Goal: Task Accomplishment & Management: Complete application form

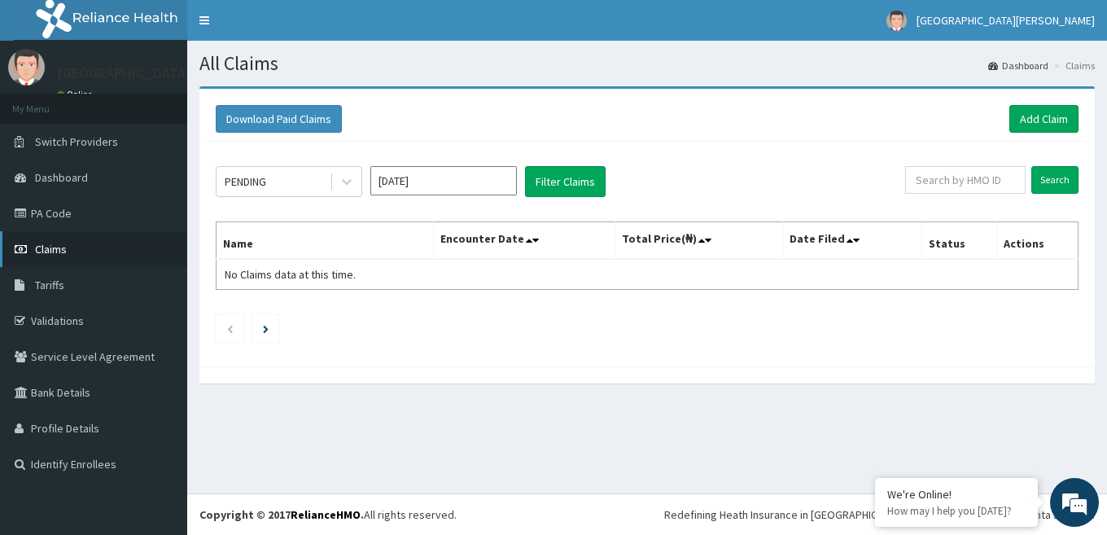
click at [55, 242] on span "Claims" at bounding box center [51, 249] width 32 height 15
click at [1030, 125] on link "Add Claim" at bounding box center [1044, 119] width 69 height 28
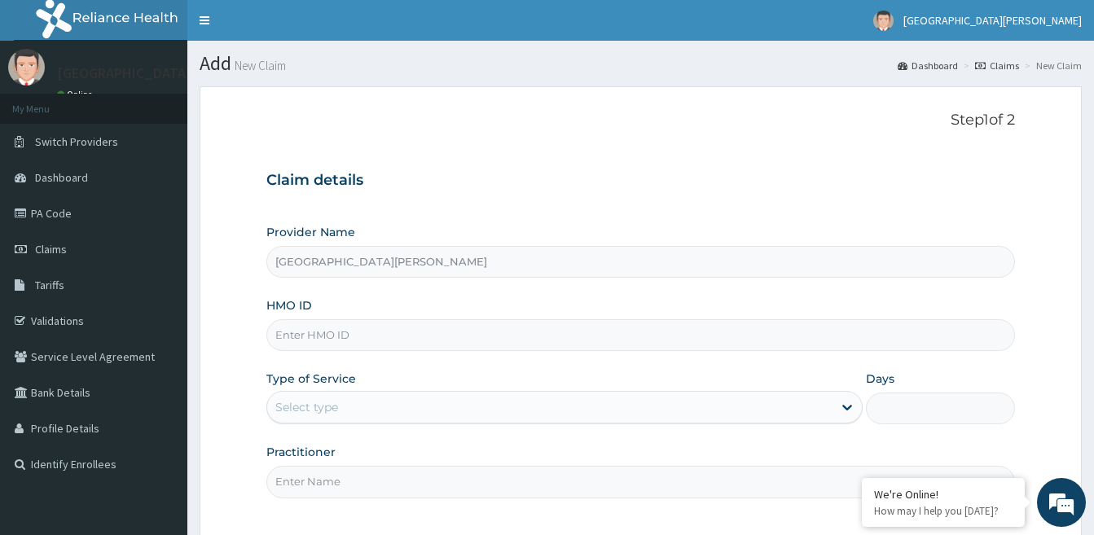
click at [563, 340] on input "HMO ID" at bounding box center [640, 335] width 748 height 32
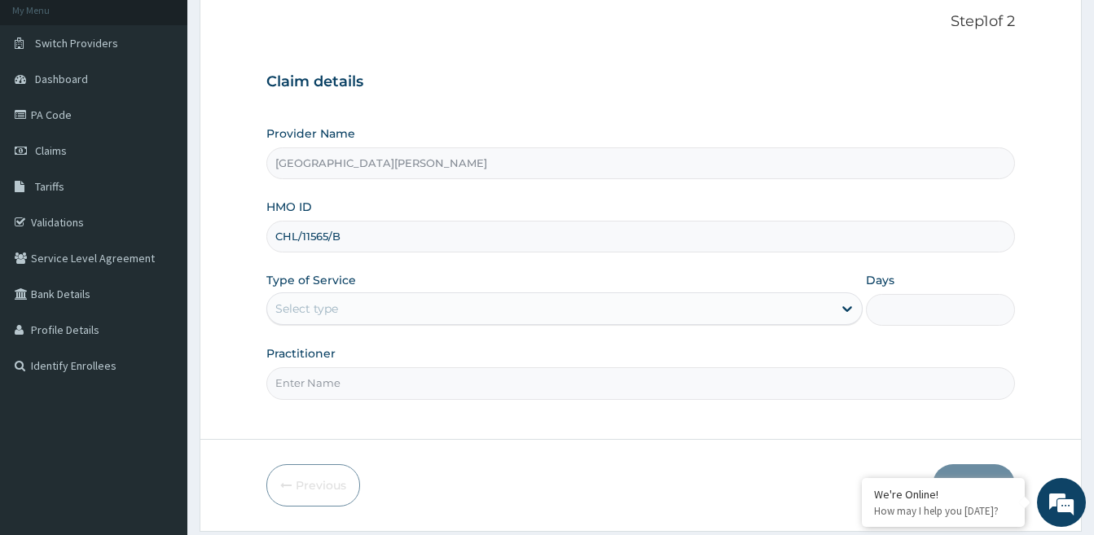
scroll to position [126, 0]
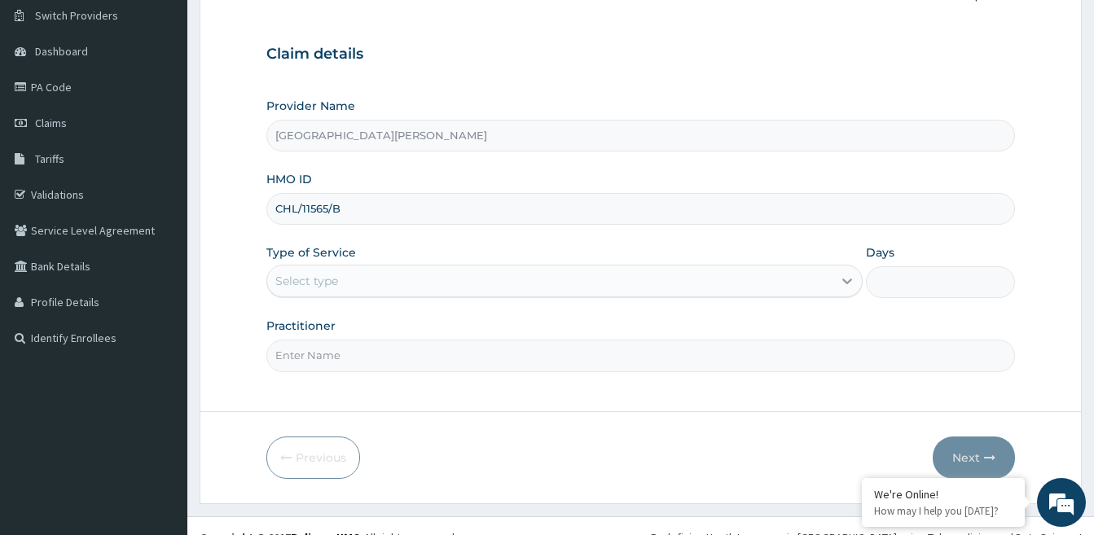
type input "CHL/11565/B"
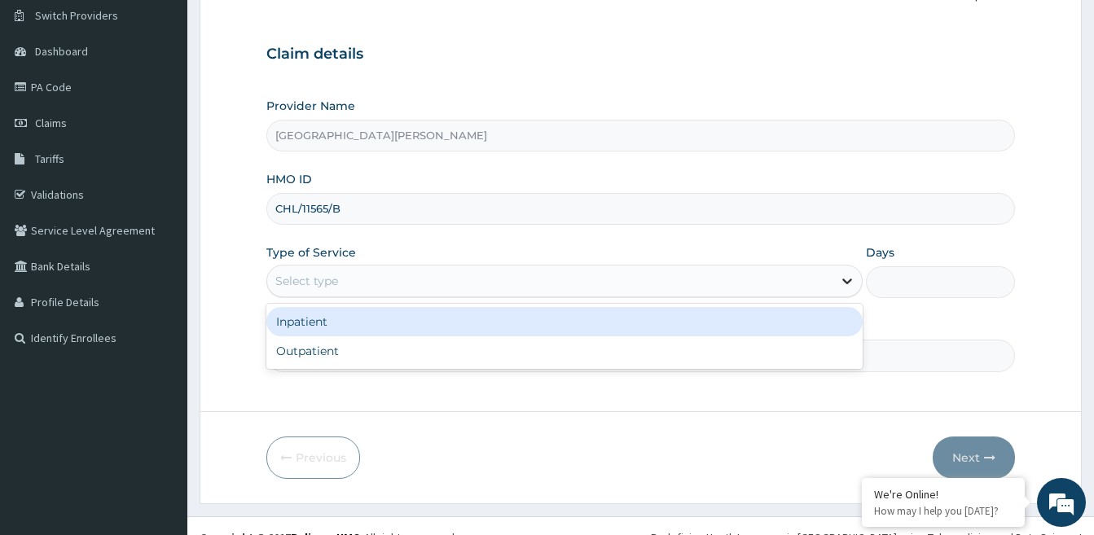
click at [845, 281] on icon at bounding box center [847, 282] width 10 height 6
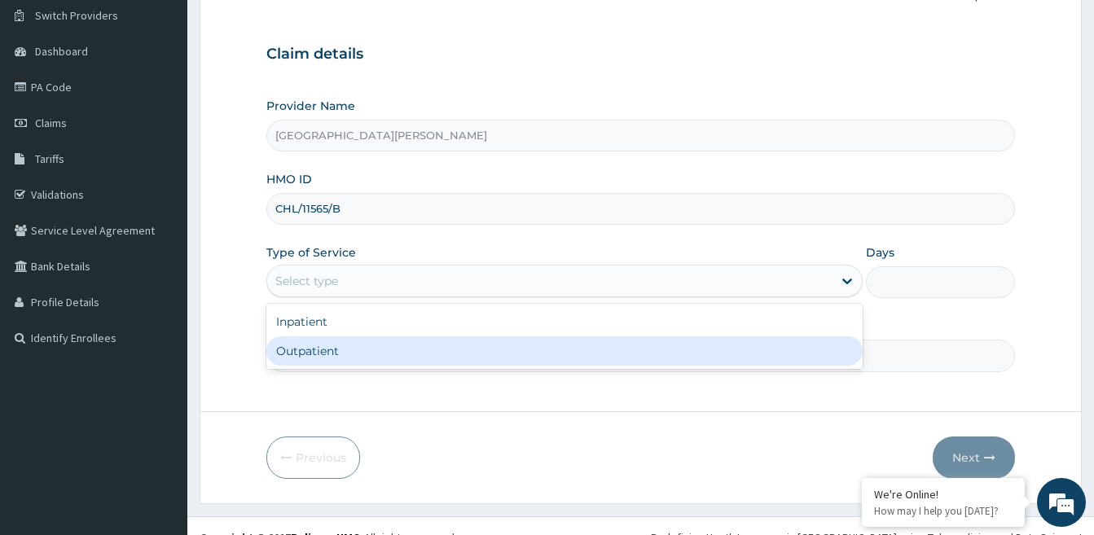
click at [805, 356] on div "Outpatient" at bounding box center [564, 350] width 596 height 29
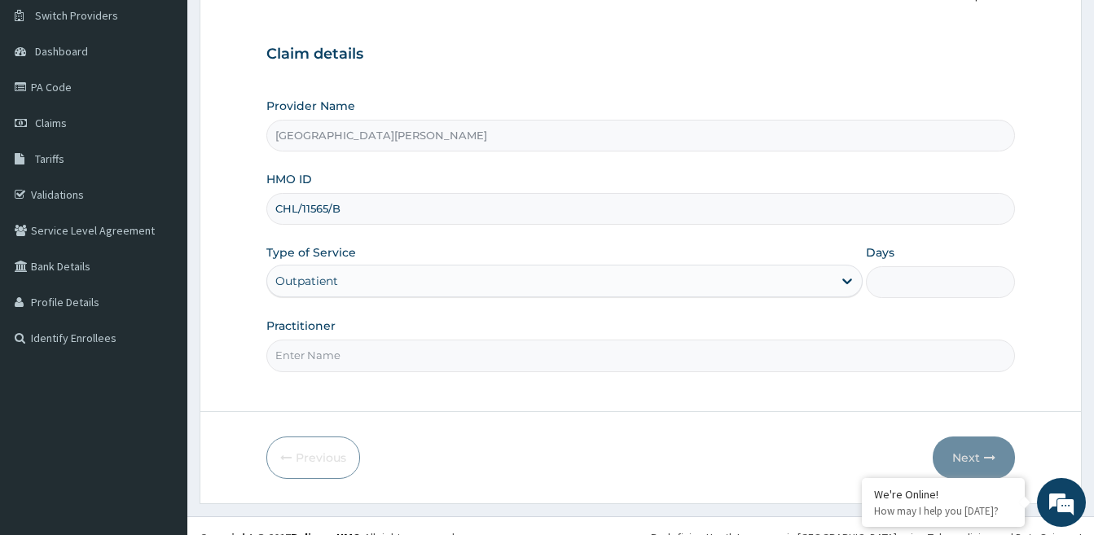
type input "1"
click at [764, 366] on input "Practitioner" at bounding box center [640, 356] width 748 height 32
type input "IDOWU"
click at [985, 456] on icon "button" at bounding box center [989, 457] width 11 height 11
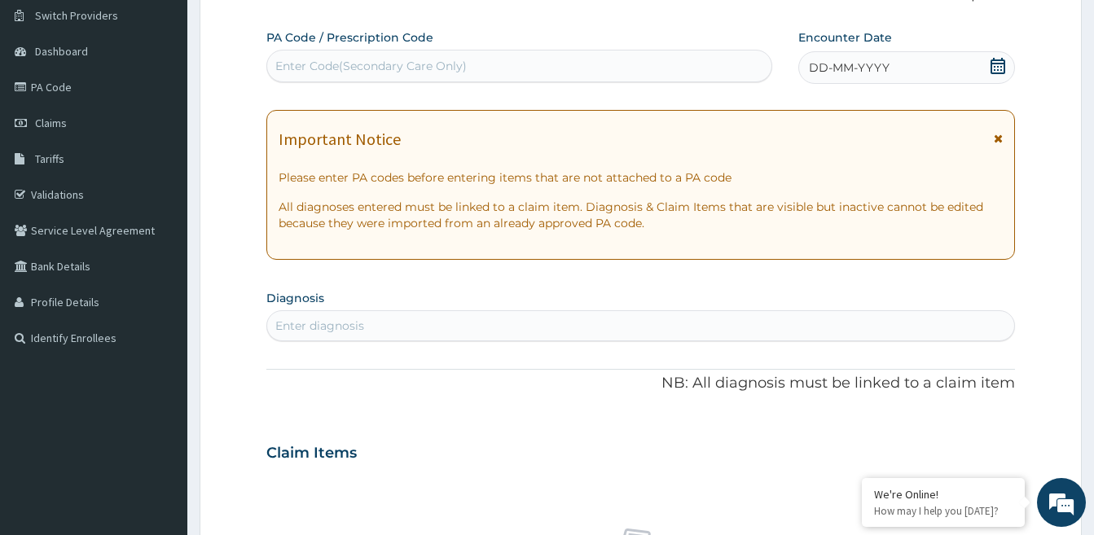
click at [993, 68] on icon at bounding box center [997, 66] width 16 height 16
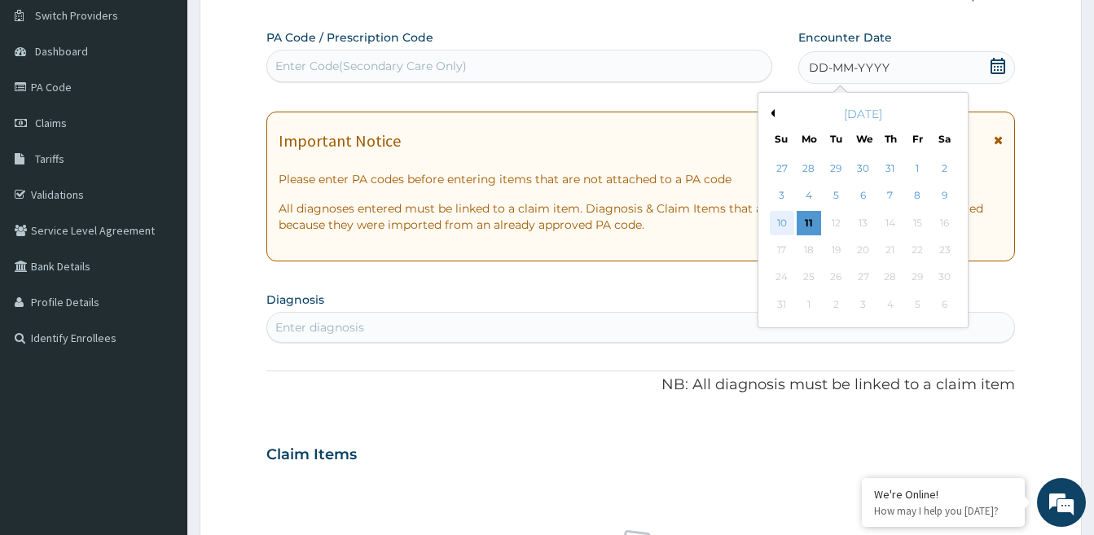
click at [780, 221] on div "10" at bounding box center [781, 223] width 24 height 24
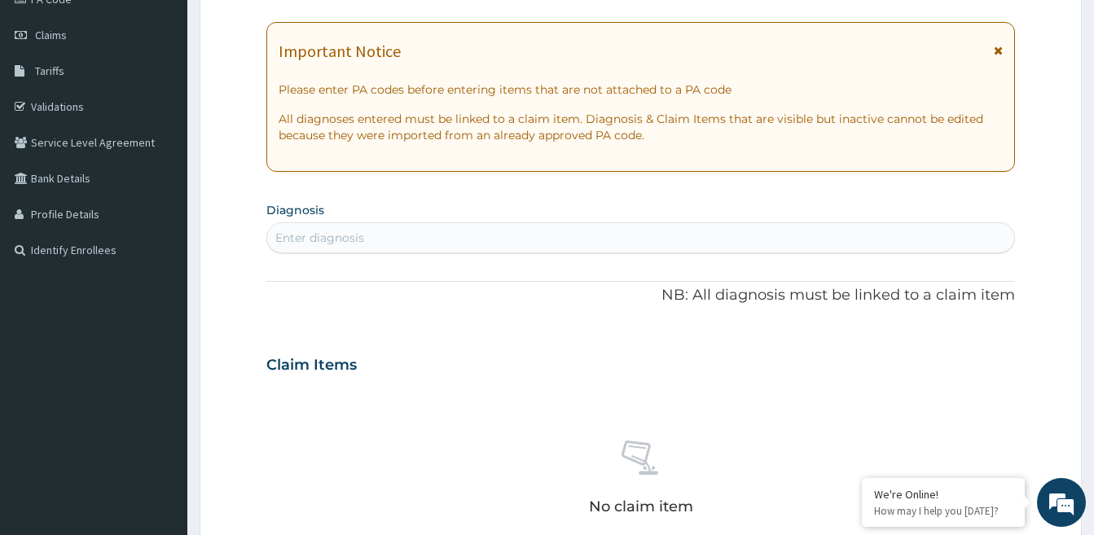
scroll to position [235, 0]
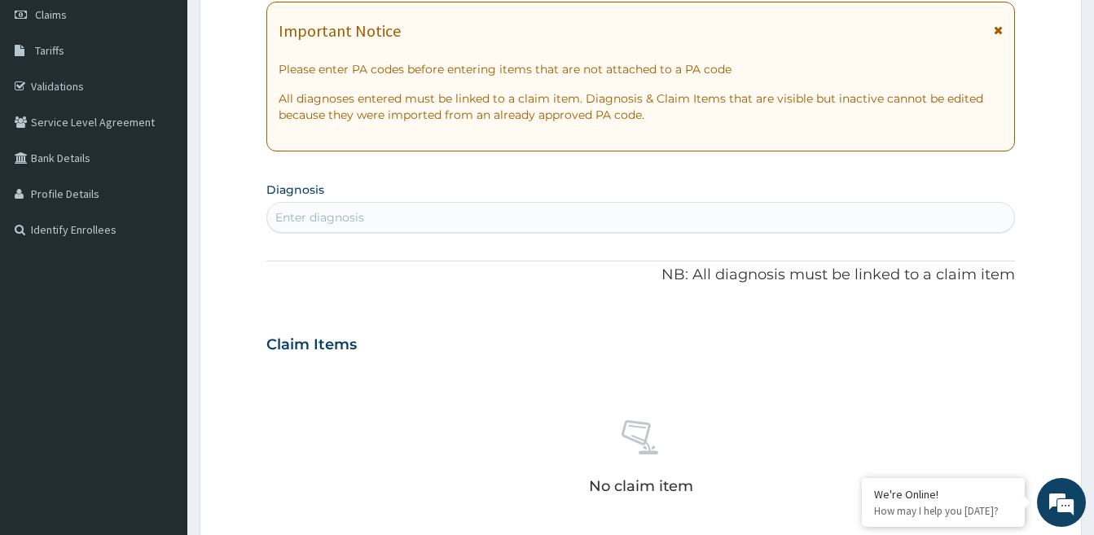
click at [848, 208] on div "Enter diagnosis" at bounding box center [640, 217] width 747 height 26
type input "MALARIA"
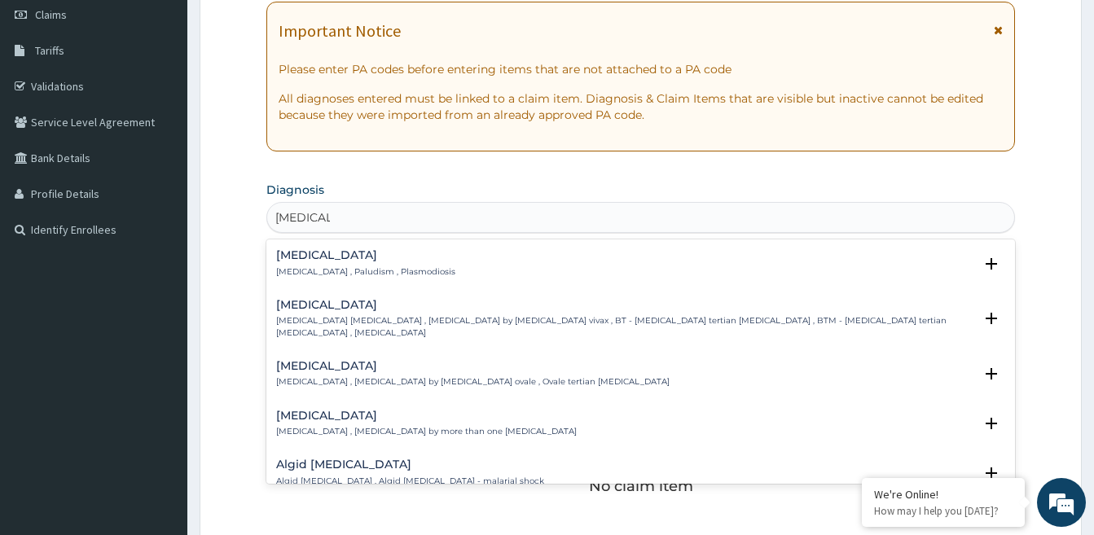
click at [337, 268] on p "Malaria , Paludism , Plasmodiosis" at bounding box center [365, 271] width 179 height 11
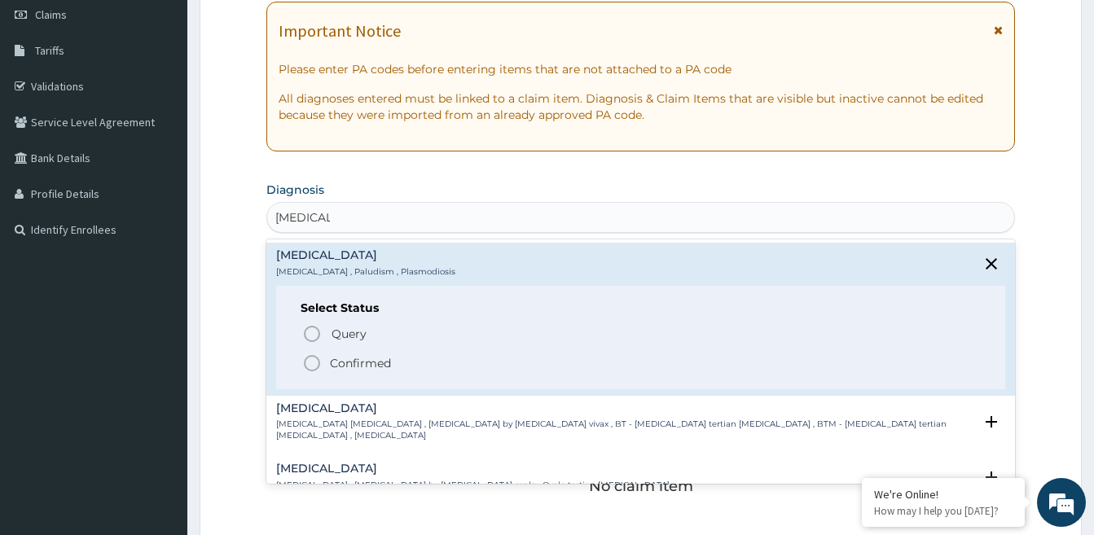
click at [353, 365] on p "Confirmed" at bounding box center [360, 363] width 61 height 16
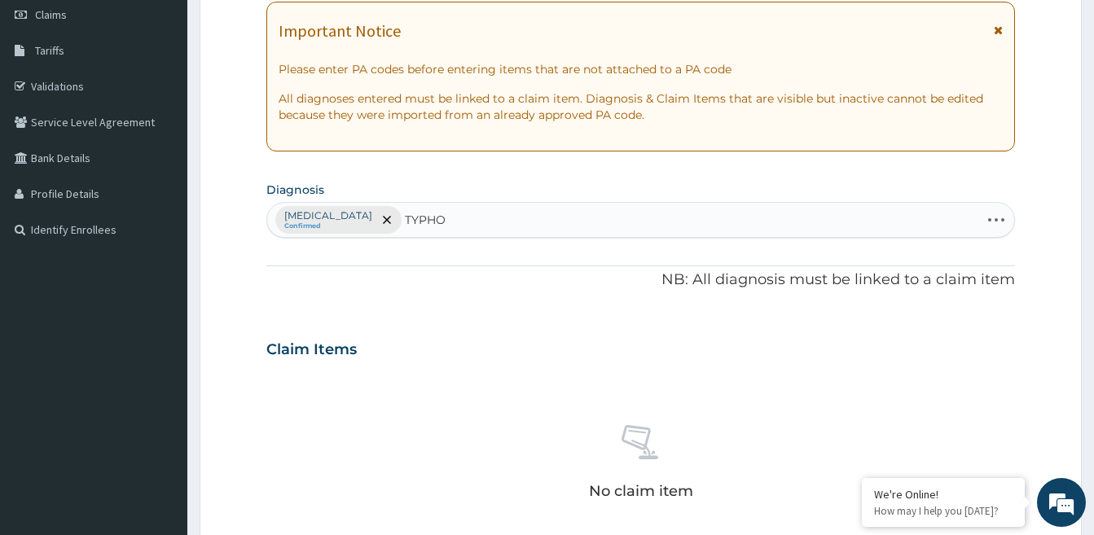
type input "TYPHOI"
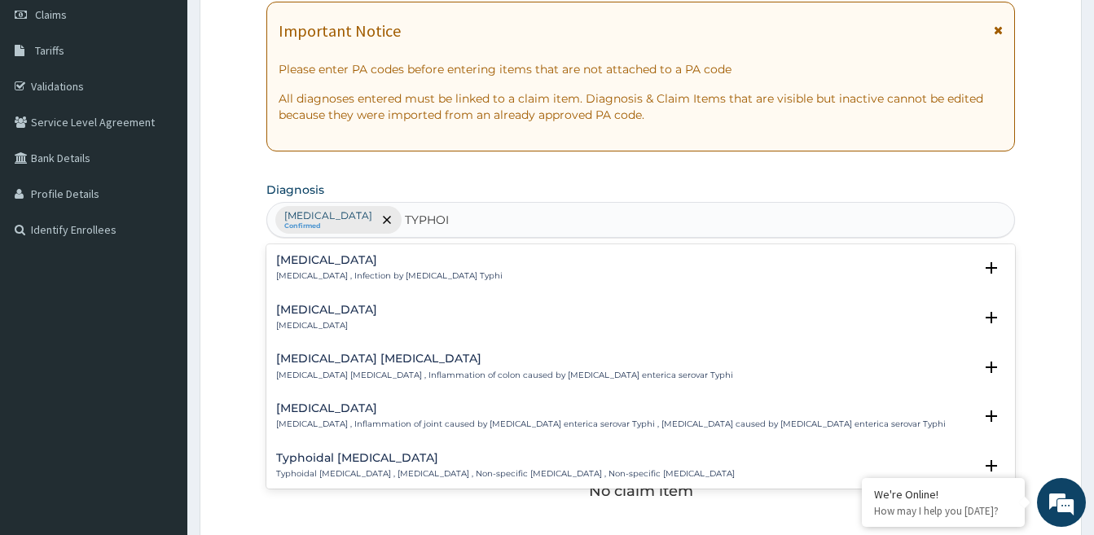
click at [327, 265] on h4 "Typhoid fever" at bounding box center [389, 260] width 226 height 12
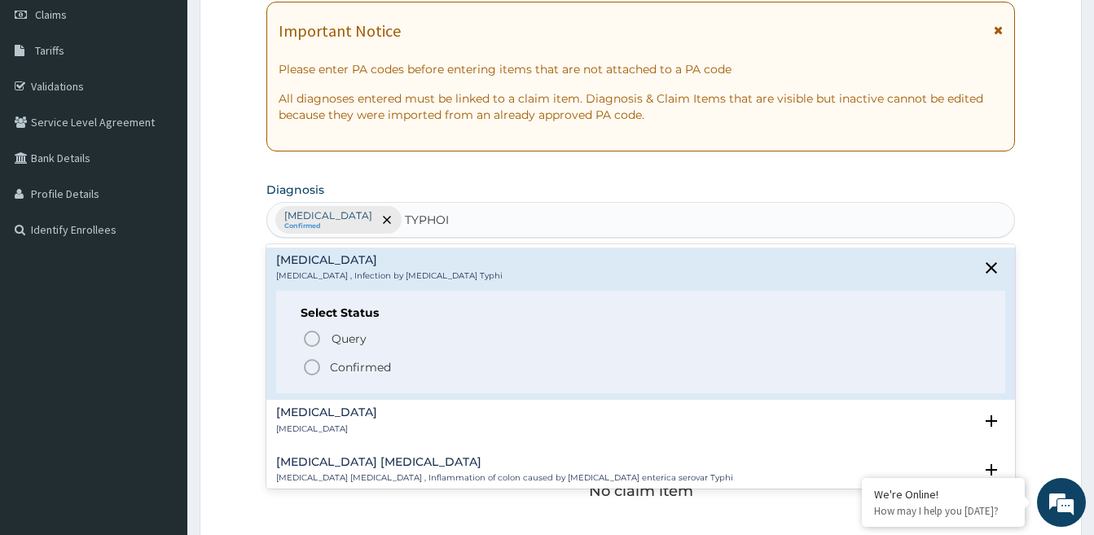
click at [332, 365] on p "Confirmed" at bounding box center [360, 367] width 61 height 16
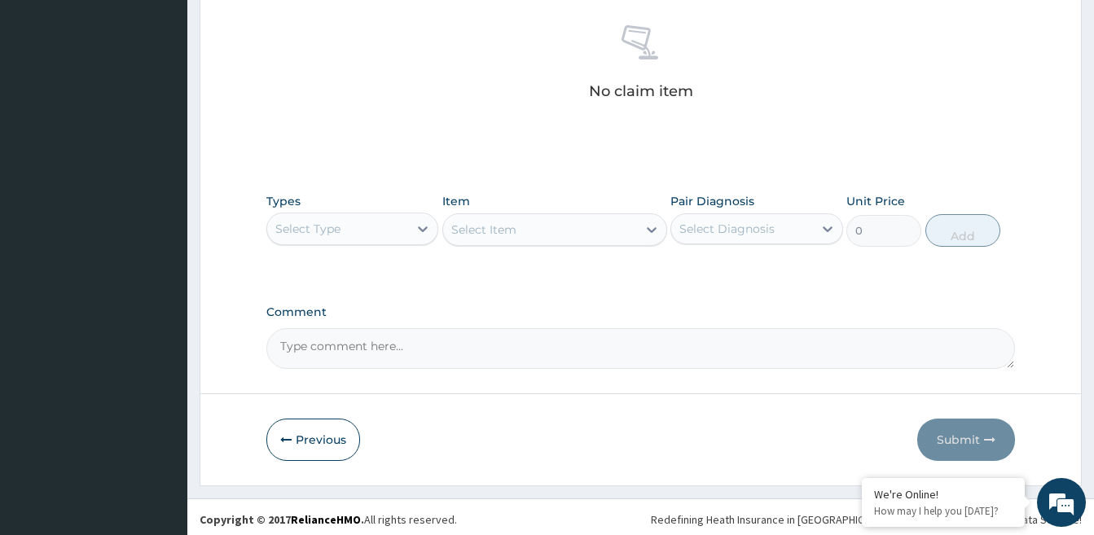
scroll to position [639, 0]
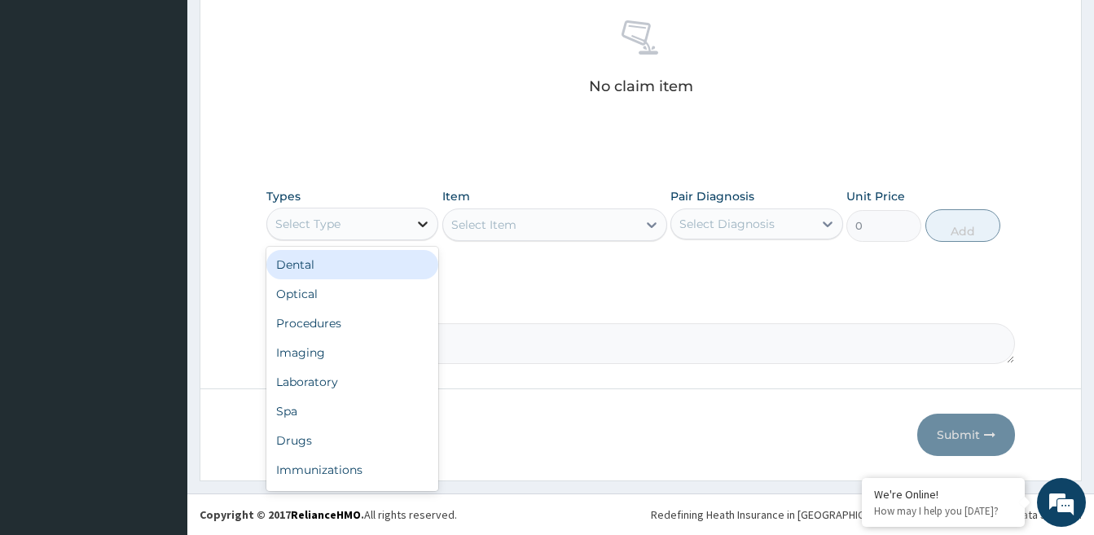
click at [423, 225] on icon at bounding box center [424, 224] width 10 height 6
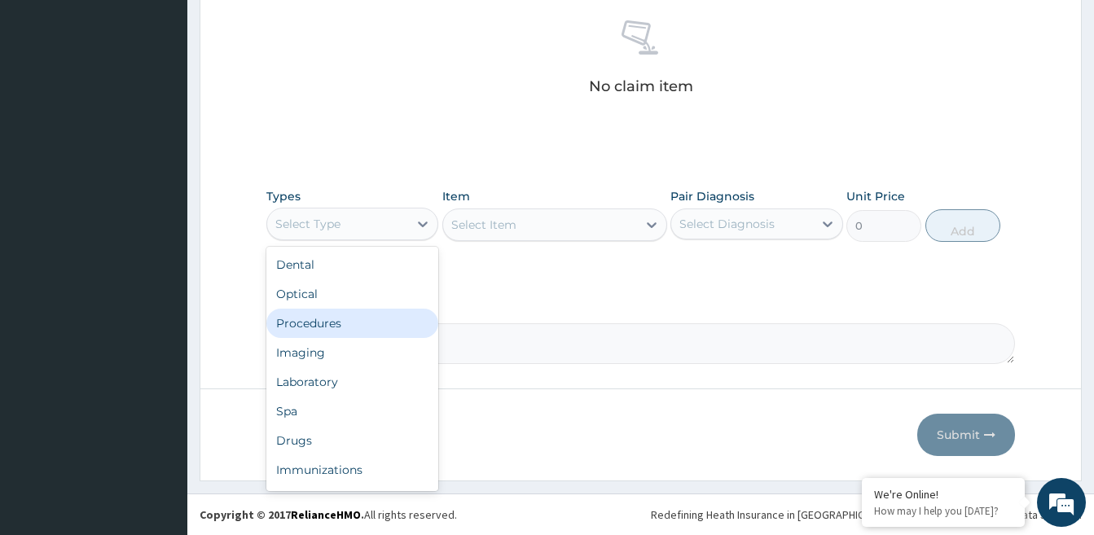
click at [386, 313] on div "Procedures" at bounding box center [352, 323] width 172 height 29
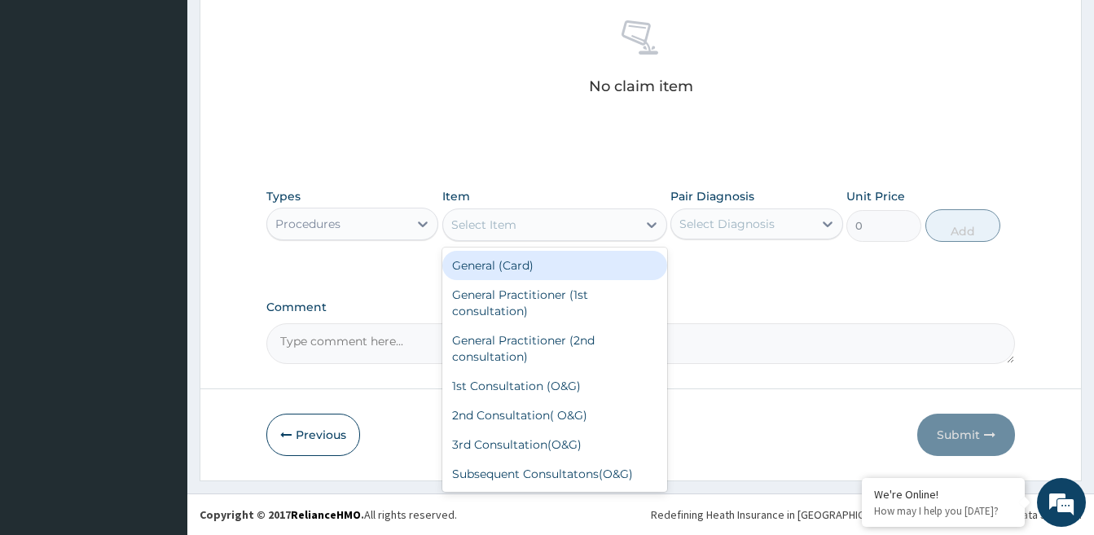
click at [544, 230] on div "Select Item" at bounding box center [540, 225] width 194 height 26
click at [548, 265] on div "General (Card)" at bounding box center [554, 265] width 225 height 29
type input "500"
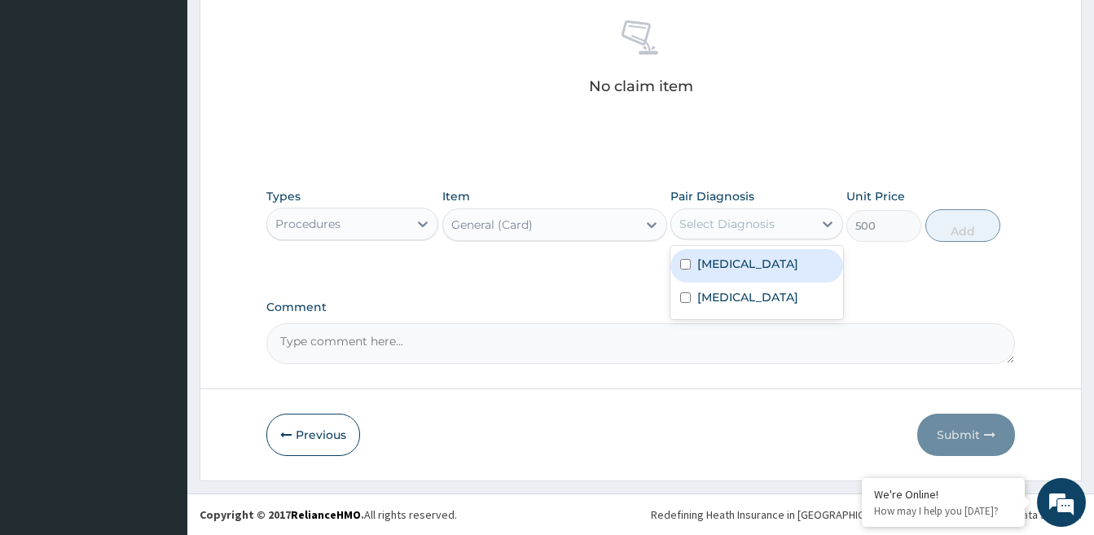
drag, startPoint x: 690, startPoint y: 229, endPoint x: 705, endPoint y: 263, distance: 37.5
click at [705, 239] on div "option Malaria focused, 1 of 2. 2 results available. Use Up and Down to choose …" at bounding box center [756, 223] width 172 height 31
click at [705, 263] on label "Malaria" at bounding box center [747, 264] width 101 height 16
checkbox input "true"
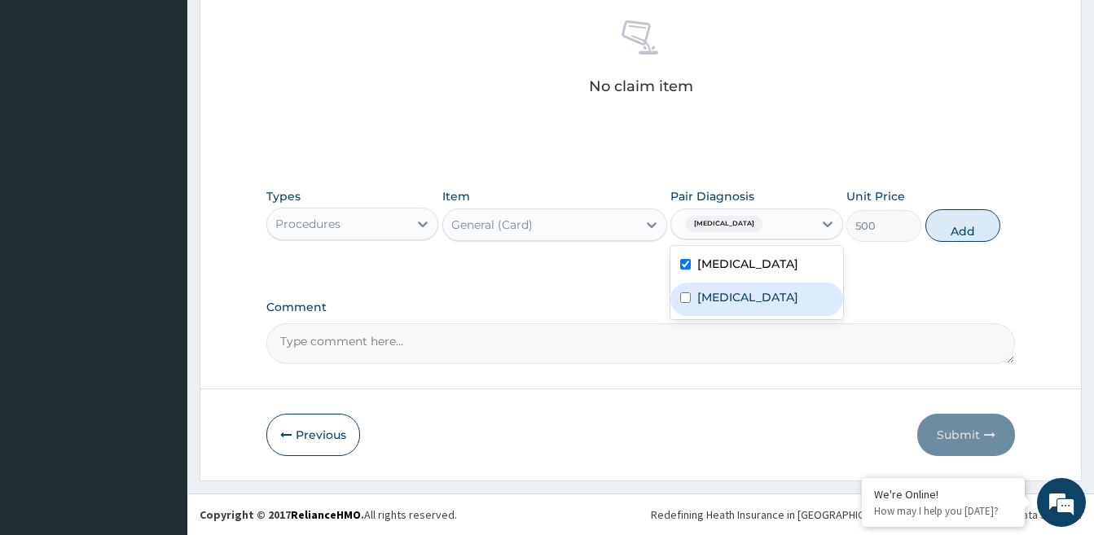
click at [710, 302] on label "Typhoid fever" at bounding box center [747, 297] width 101 height 16
checkbox input "true"
click at [959, 231] on button "Add" at bounding box center [962, 225] width 75 height 33
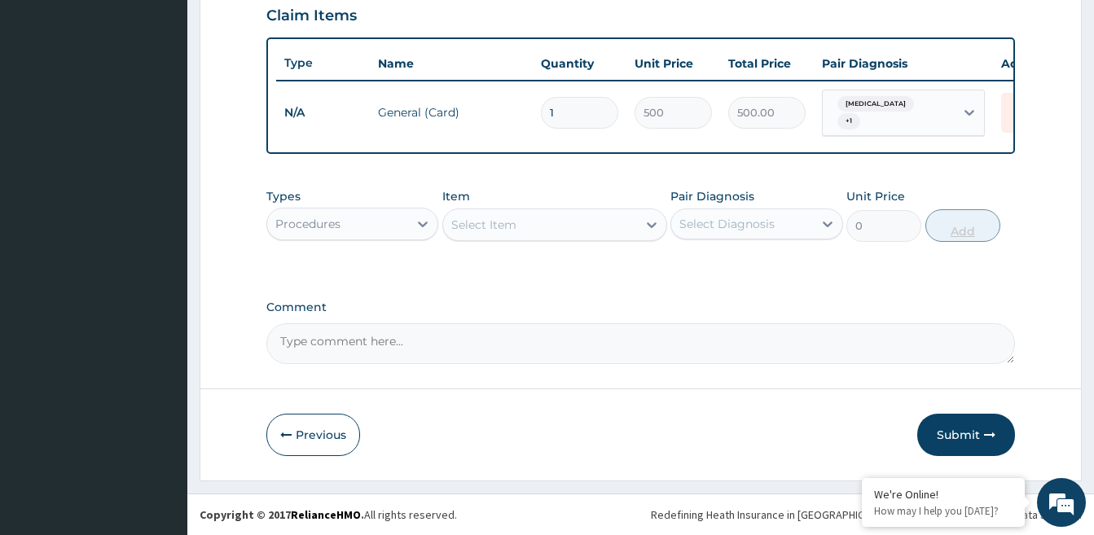
scroll to position [576, 0]
click at [641, 227] on div at bounding box center [651, 224] width 29 height 29
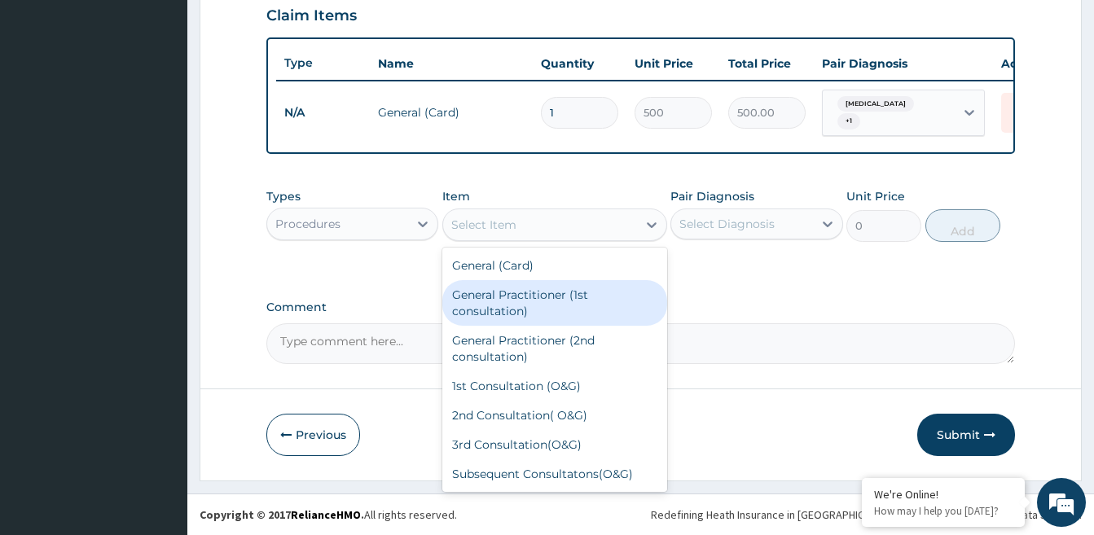
click at [603, 302] on div "General Practitioner (1st consultation)" at bounding box center [554, 303] width 225 height 46
type input "1500"
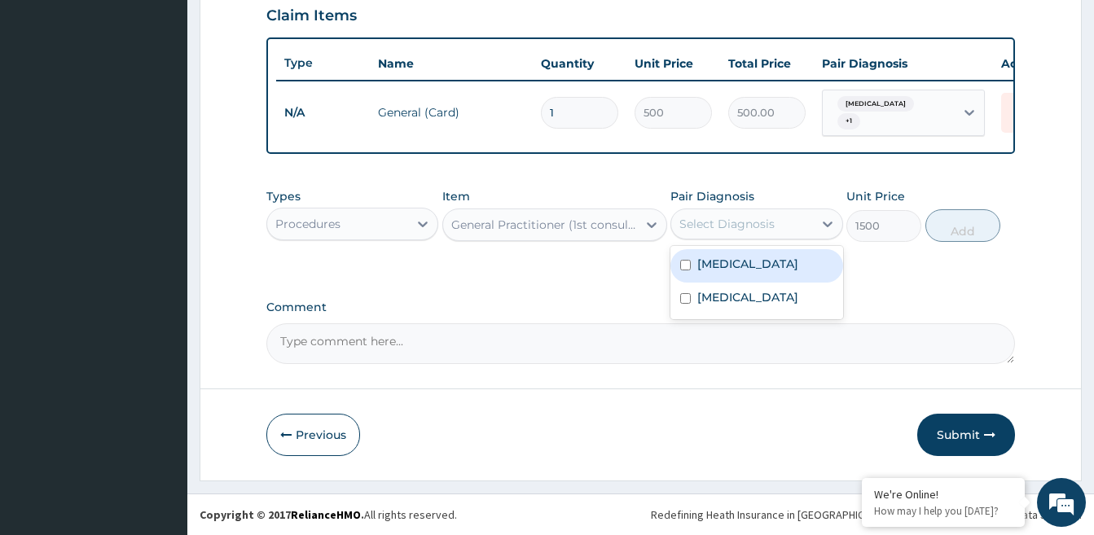
click at [781, 228] on div "Select Diagnosis" at bounding box center [741, 224] width 141 height 26
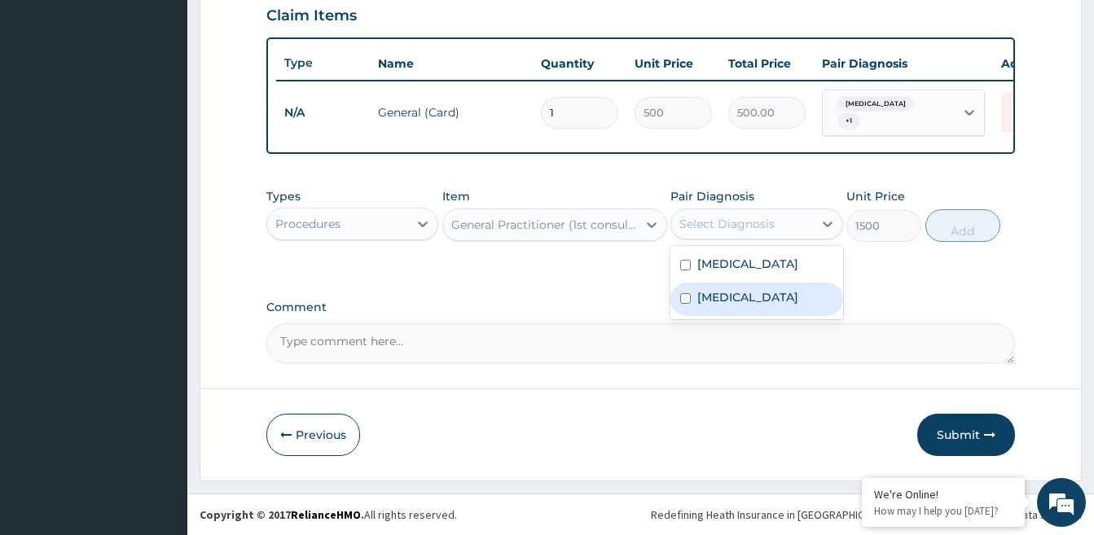
click at [773, 293] on label "Typhoid fever" at bounding box center [747, 297] width 101 height 16
checkbox input "true"
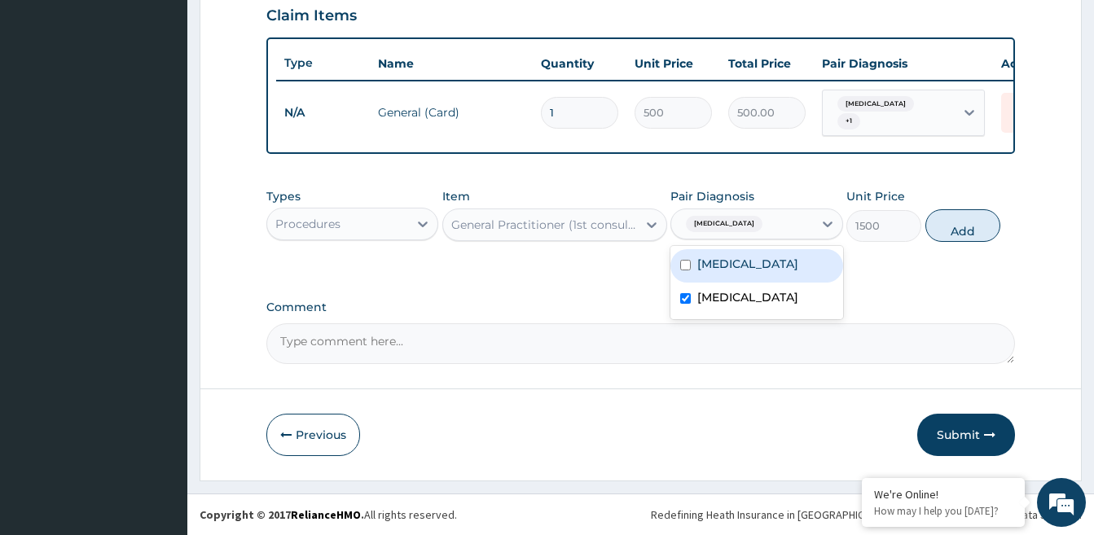
click at [738, 261] on label "Malaria" at bounding box center [747, 264] width 101 height 16
checkbox input "true"
click at [963, 229] on button "Add" at bounding box center [962, 225] width 75 height 33
type input "0"
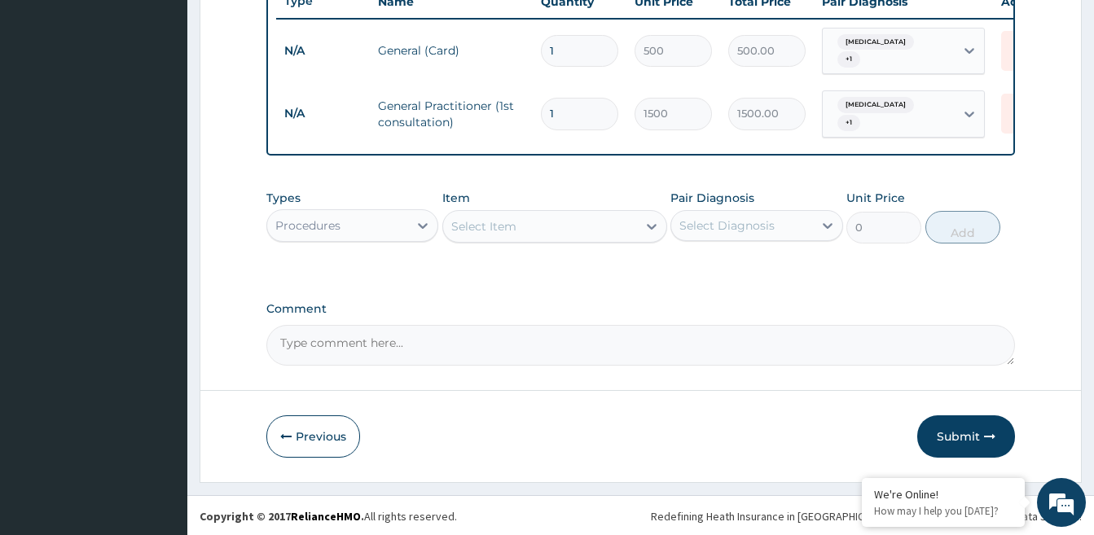
scroll to position [632, 0]
click at [419, 219] on icon at bounding box center [422, 224] width 16 height 16
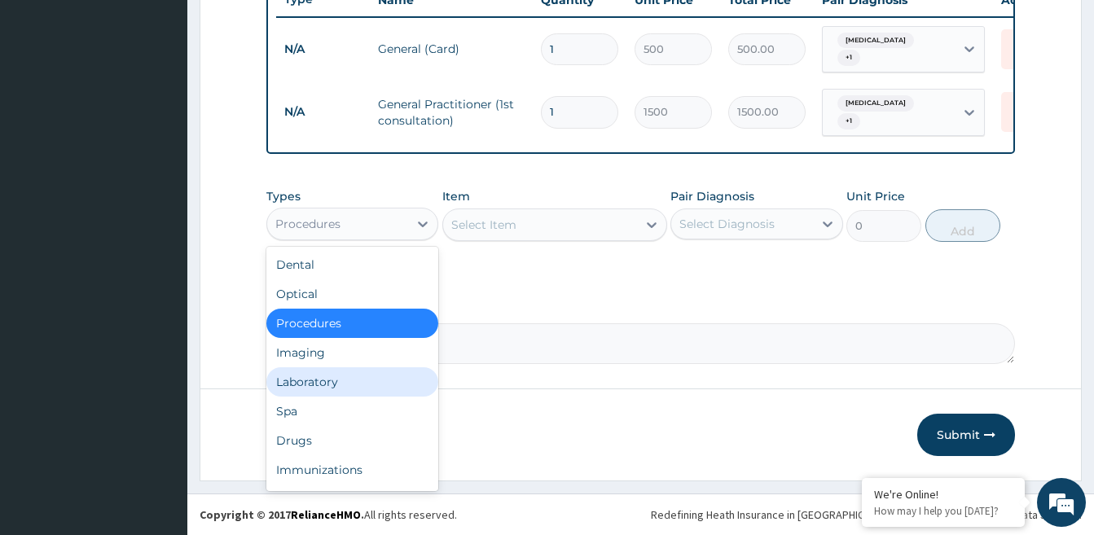
click at [368, 378] on div "Laboratory" at bounding box center [352, 381] width 172 height 29
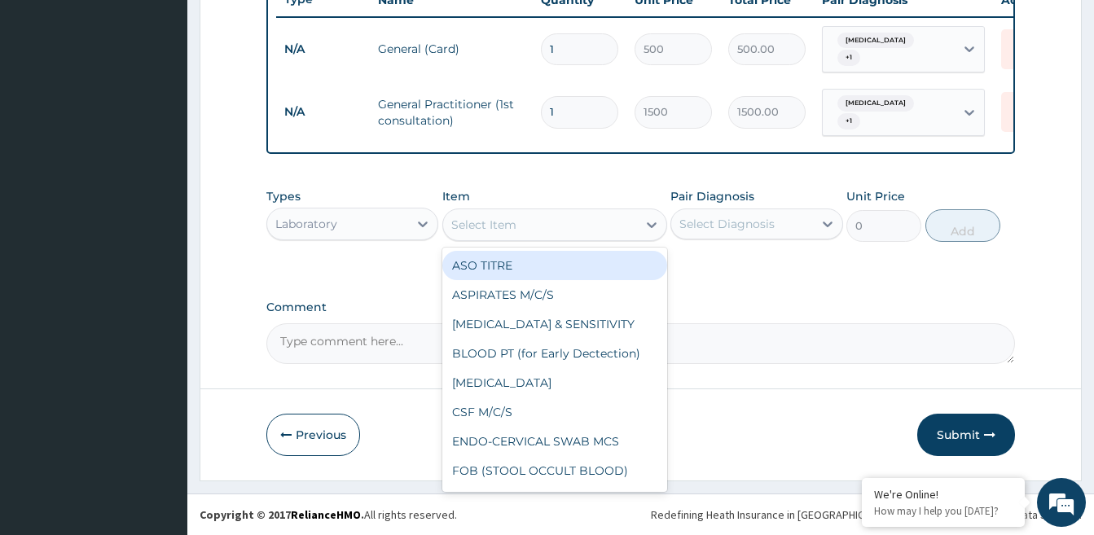
click at [589, 228] on div "Select Item" at bounding box center [540, 225] width 194 height 26
